Goal: Information Seeking & Learning: Learn about a topic

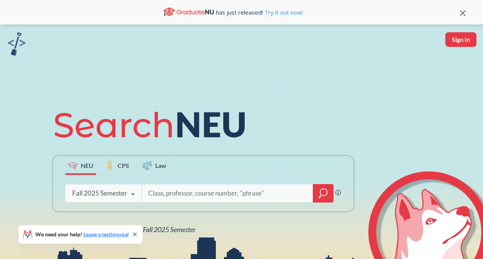
click at [177, 193] on input "search" at bounding box center [228, 193] width 160 height 16
type input "algorithms"
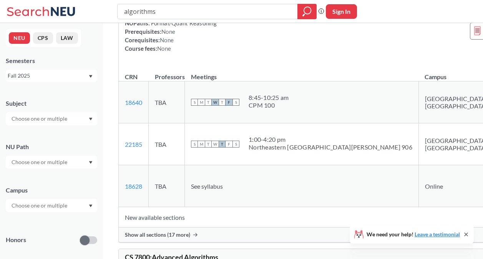
scroll to position [94, 0]
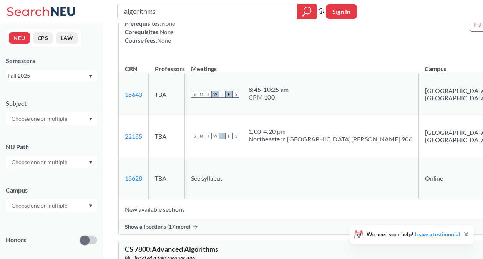
click at [179, 199] on td "New available sections" at bounding box center [323, 209] width 409 height 20
click at [189, 219] on div "Show all sections (17 more)" at bounding box center [341, 226] width 445 height 15
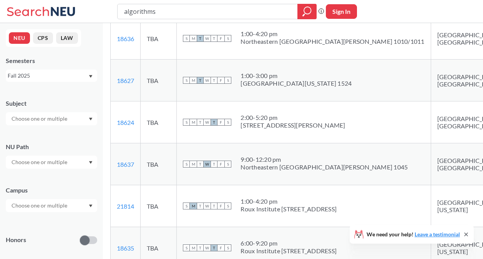
scroll to position [694, 0]
click at [62, 207] on input "text" at bounding box center [40, 205] width 65 height 9
click at [75, 218] on div "Boston ( 2061 )" at bounding box center [51, 222] width 91 height 21
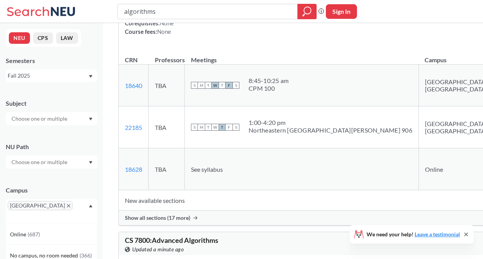
scroll to position [138, 0]
click at [193, 210] on div "Show all sections (17 more)" at bounding box center [341, 217] width 445 height 15
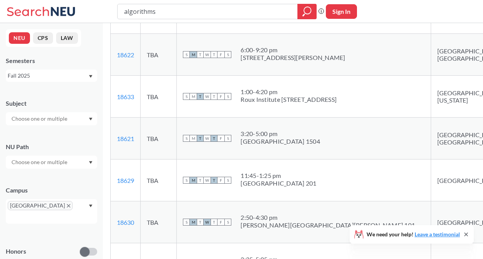
scroll to position [525, 0]
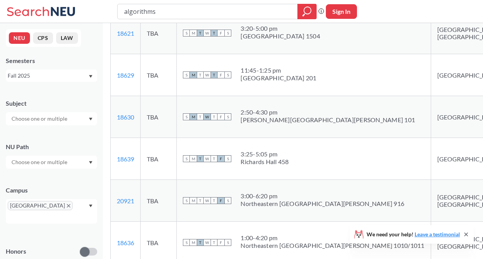
click at [91, 162] on icon "Dropdown arrow" at bounding box center [91, 162] width 4 height 3
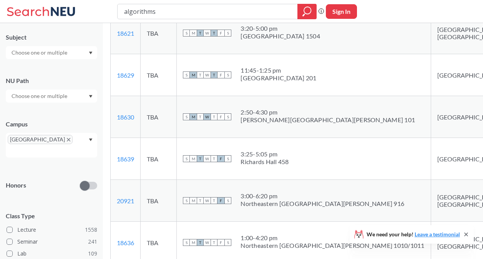
scroll to position [66, 0]
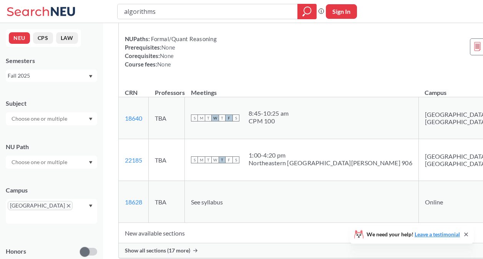
scroll to position [21, 0]
